Goal: Find specific page/section: Find specific page/section

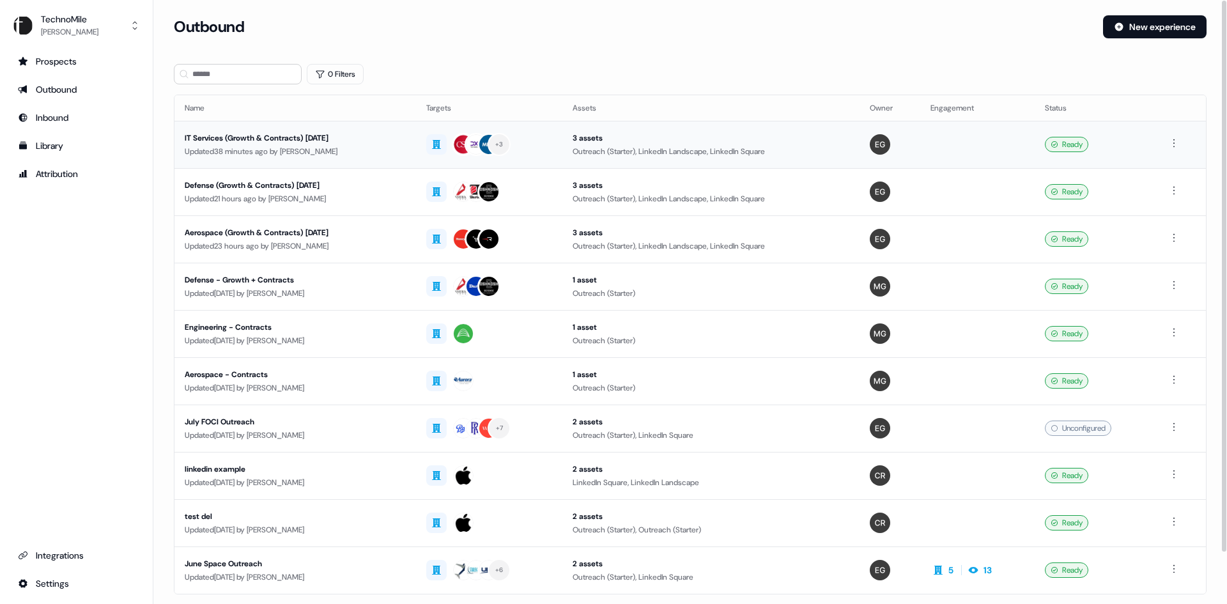
click at [390, 145] on div "Updated 38 minutes ago by Erica Gannon" at bounding box center [295, 151] width 221 height 13
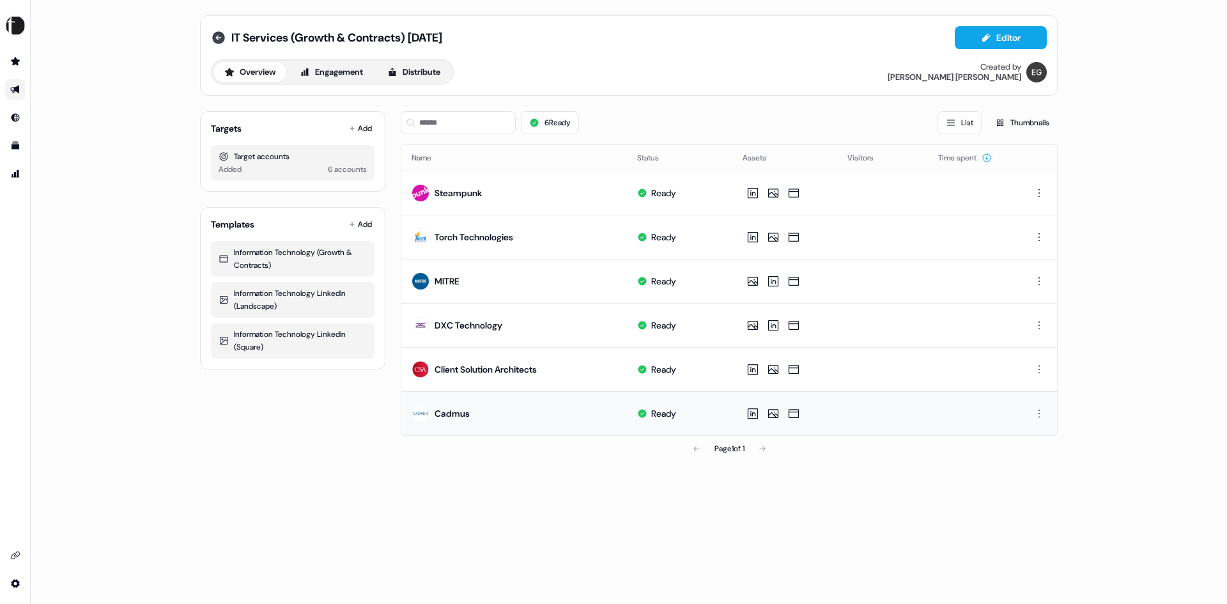
click at [218, 39] on icon at bounding box center [218, 37] width 15 height 15
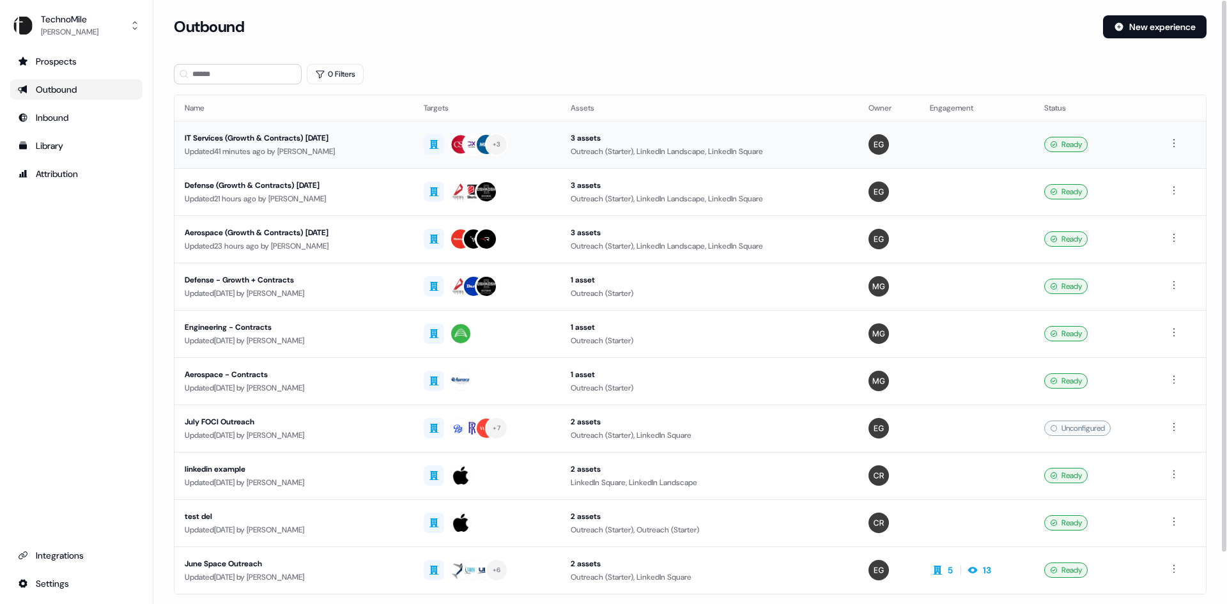
click at [325, 137] on div "IT Services (Growth & Contracts) [DATE]" at bounding box center [294, 138] width 219 height 13
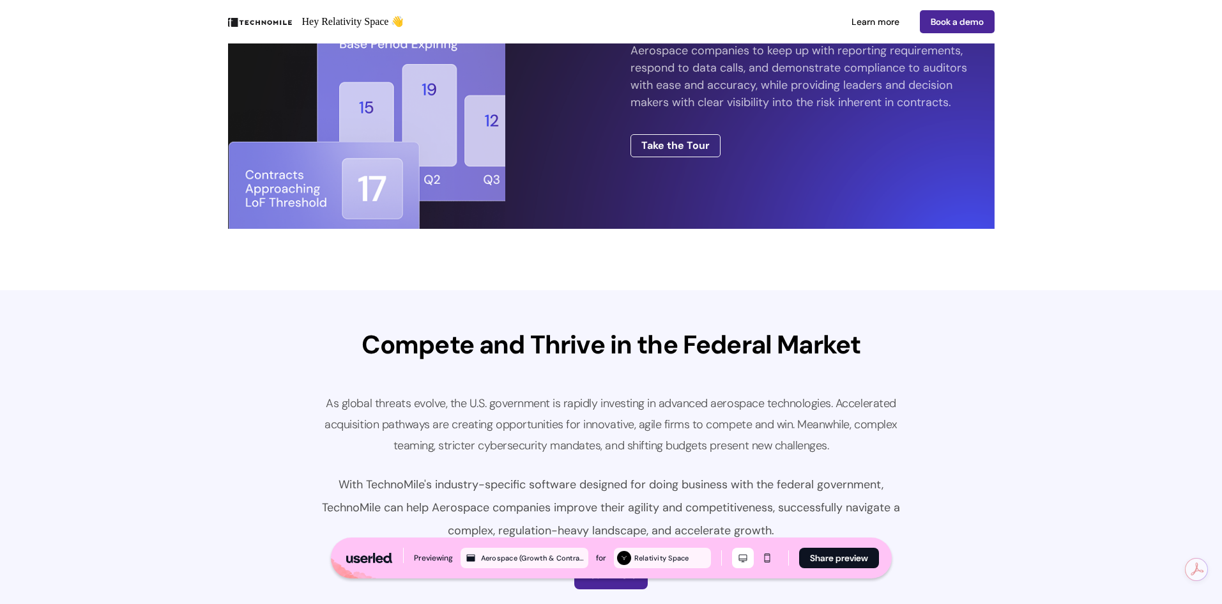
scroll to position [2108, 0]
